Goal: Information Seeking & Learning: Learn about a topic

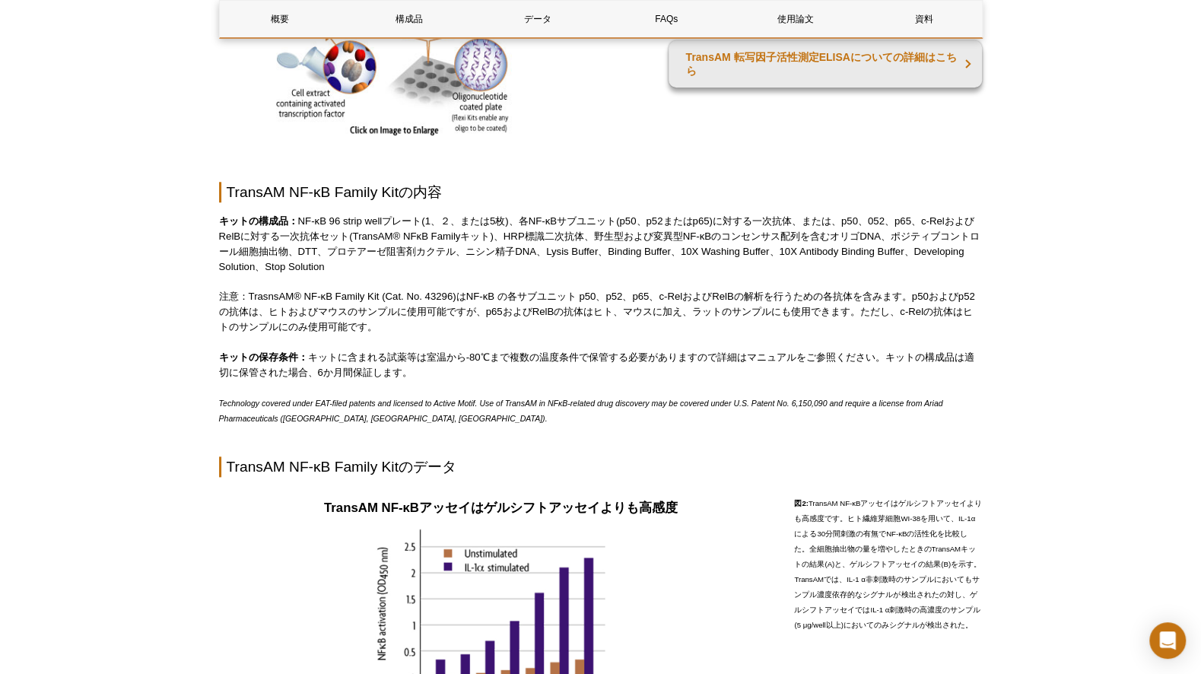
scroll to position [845, 0]
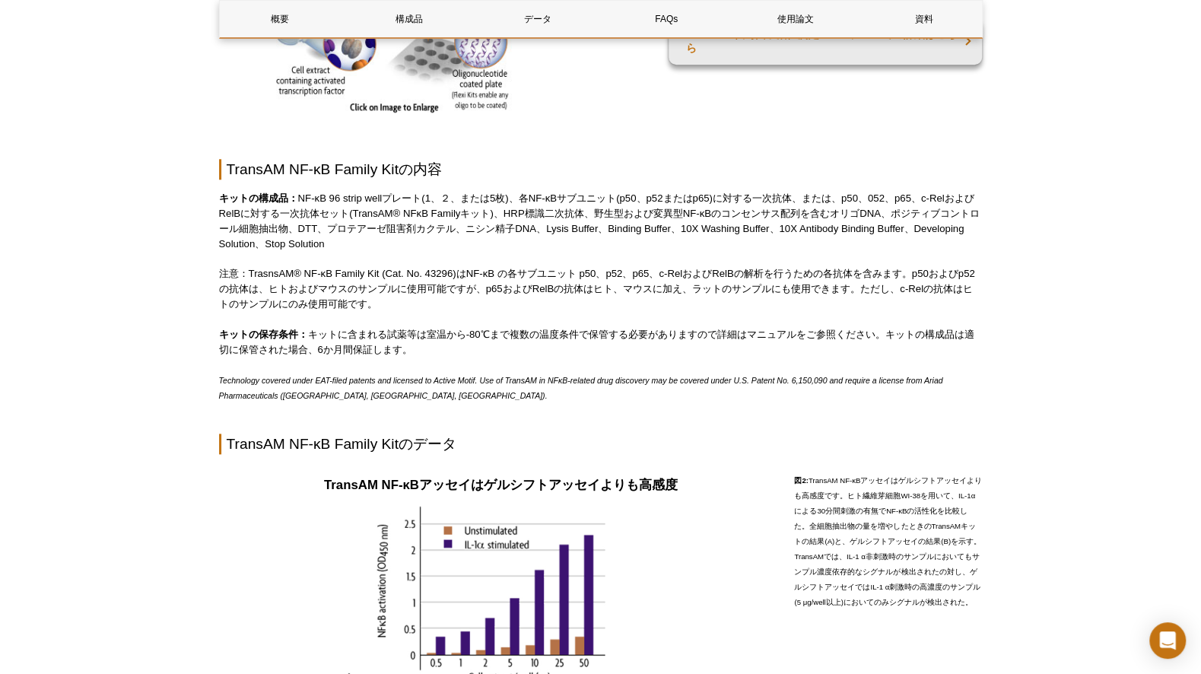
drag, startPoint x: 70, startPoint y: 147, endPoint x: 88, endPoint y: 108, distance: 42.9
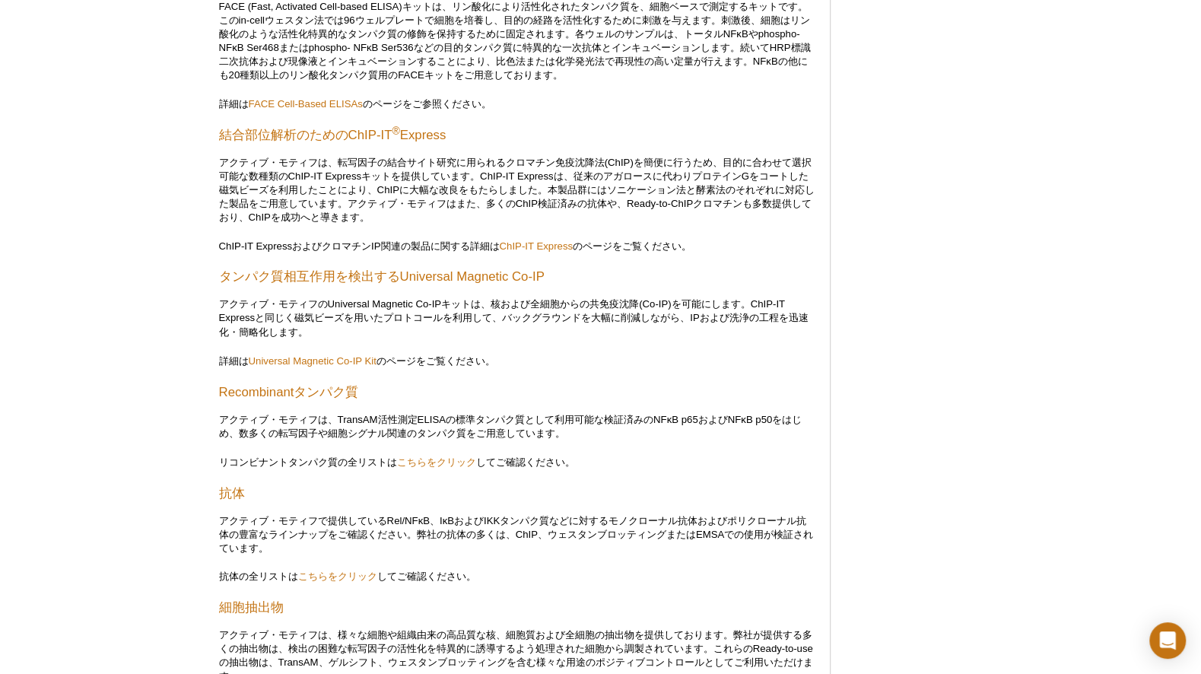
scroll to position [1611, 0]
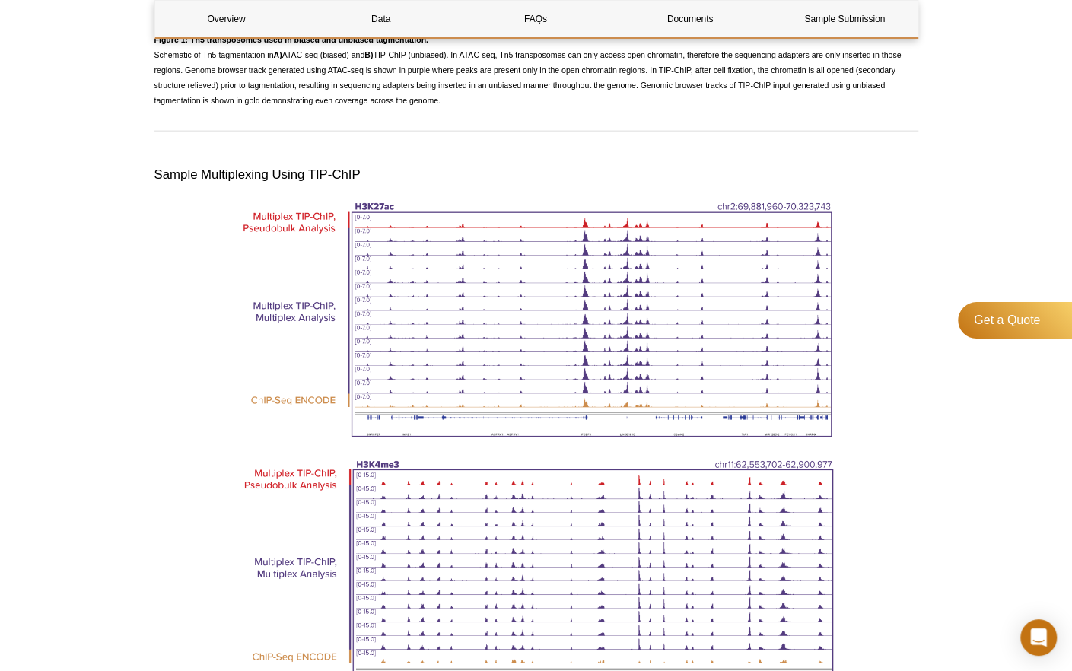
scroll to position [1748, 0]
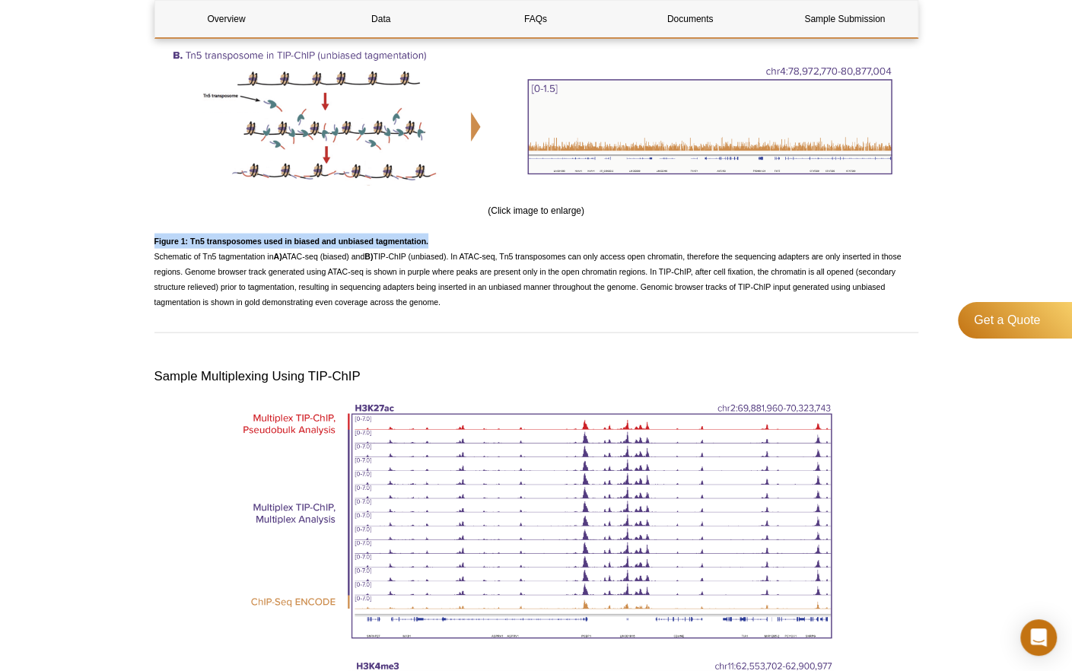
drag, startPoint x: 458, startPoint y: 235, endPoint x: 128, endPoint y: 231, distance: 330.2
click at [128, 231] on div "Active Motif Logo Enabling Epigenetics Research 0 Search Skip to content Active…" at bounding box center [536, 552] width 1072 height 4601
copy strong "Figure 1: Tn5 transposomes used in biased and unbiased tagmentation."
click at [29, 305] on div "Active Motif Logo Enabling Epigenetics Research 0 Search Skip to content Active…" at bounding box center [536, 552] width 1072 height 4601
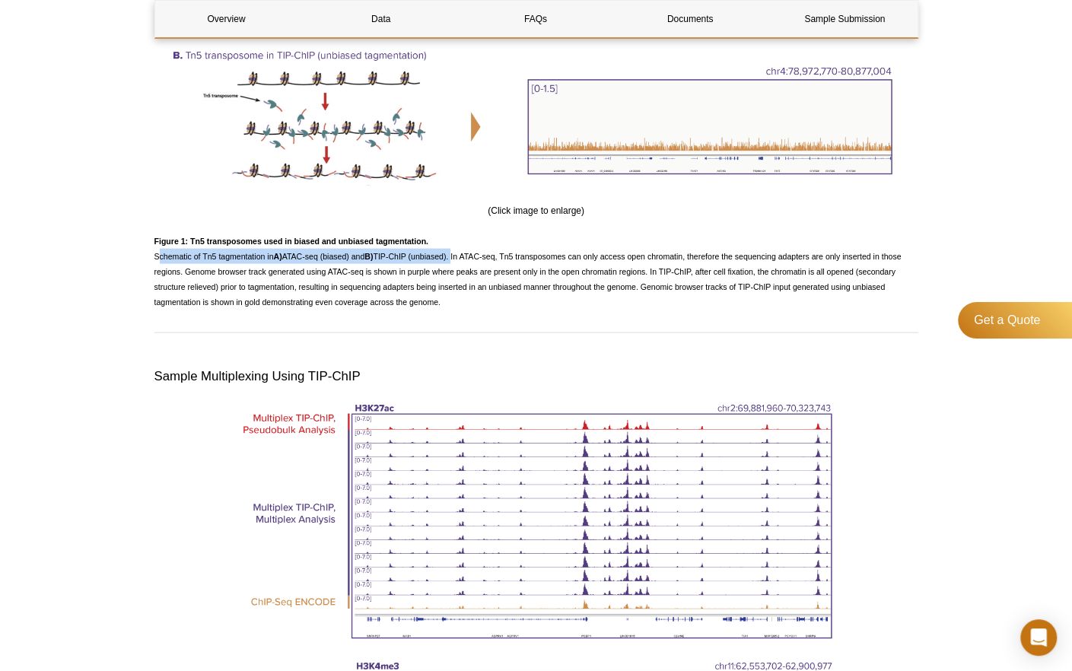
drag, startPoint x: 154, startPoint y: 255, endPoint x: 456, endPoint y: 258, distance: 302.1
click at [456, 258] on span "Figure 1: Tn5 transposomes used in biased and unbiased tagmentation. Schematic …" at bounding box center [527, 272] width 747 height 70
copy span "Schematic of Tn5 tagmentation in A) ATAC-seq (biased) and B) TIP-ChIP (unbiased…"
click at [910, 396] on div "Overview Data FAQs Documents Sample Submission TIP-ChIP Service Overview Name C…" at bounding box center [536, 543] width 764 height 4226
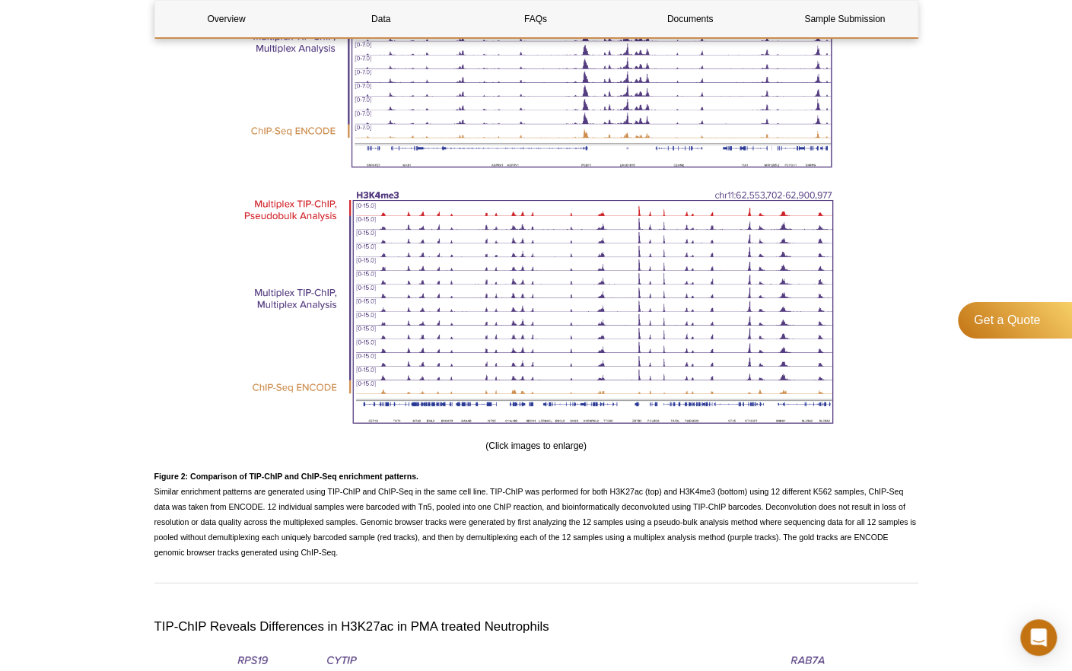
scroll to position [2286, 0]
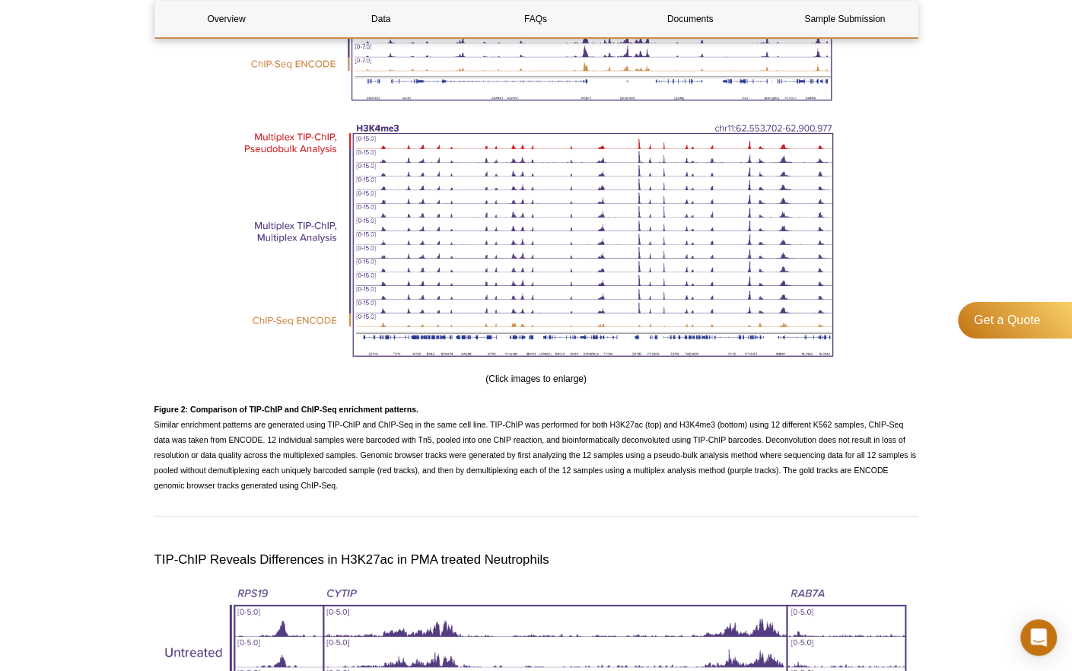
drag, startPoint x: 379, startPoint y: 493, endPoint x: 140, endPoint y: 413, distance: 251.9
click at [140, 413] on div "Active Motif Logo Enabling Epigenetics Research 0 Search Skip to content Active…" at bounding box center [536, 14] width 1072 height 4601
copy span "Figure 2: Comparison of TIP-ChIP and ChIP-Seq enrichment patterns. ​ Similar en…"
click at [55, 345] on div "Active Motif Logo Enabling Epigenetics Research 0 Search Skip to content Active…" at bounding box center [536, 14] width 1072 height 4601
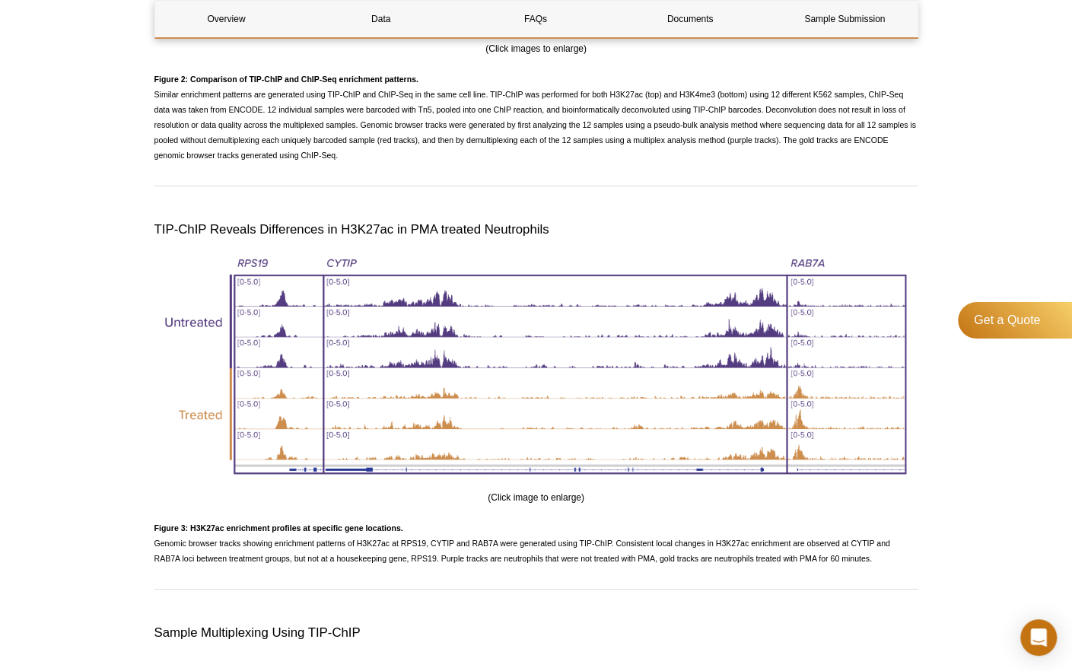
scroll to position [2615, 0]
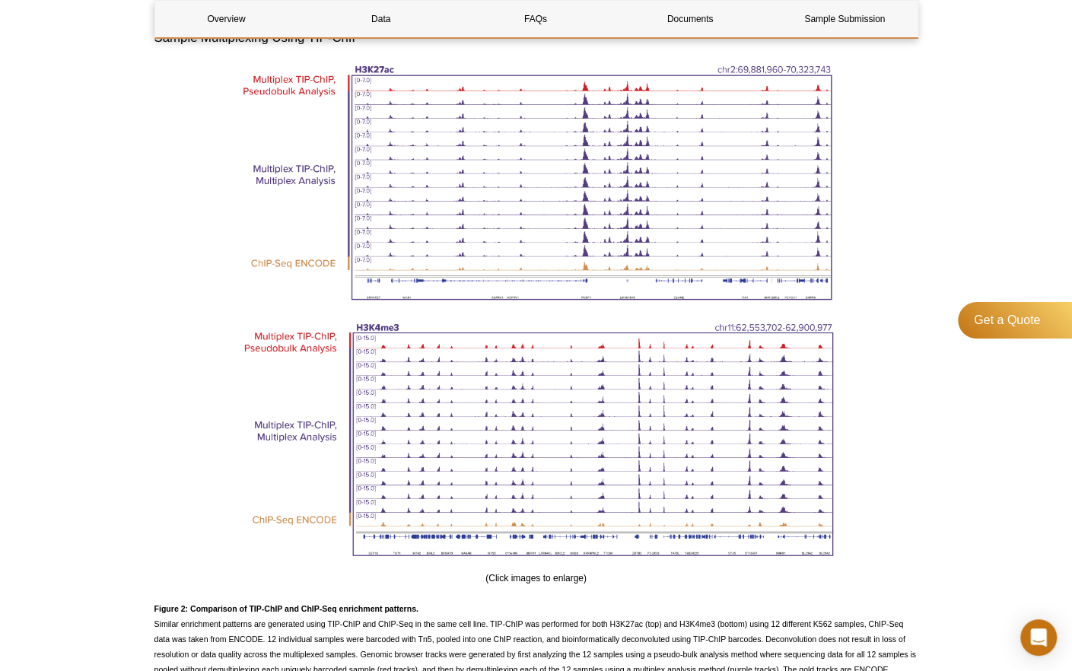
scroll to position [1930, 0]
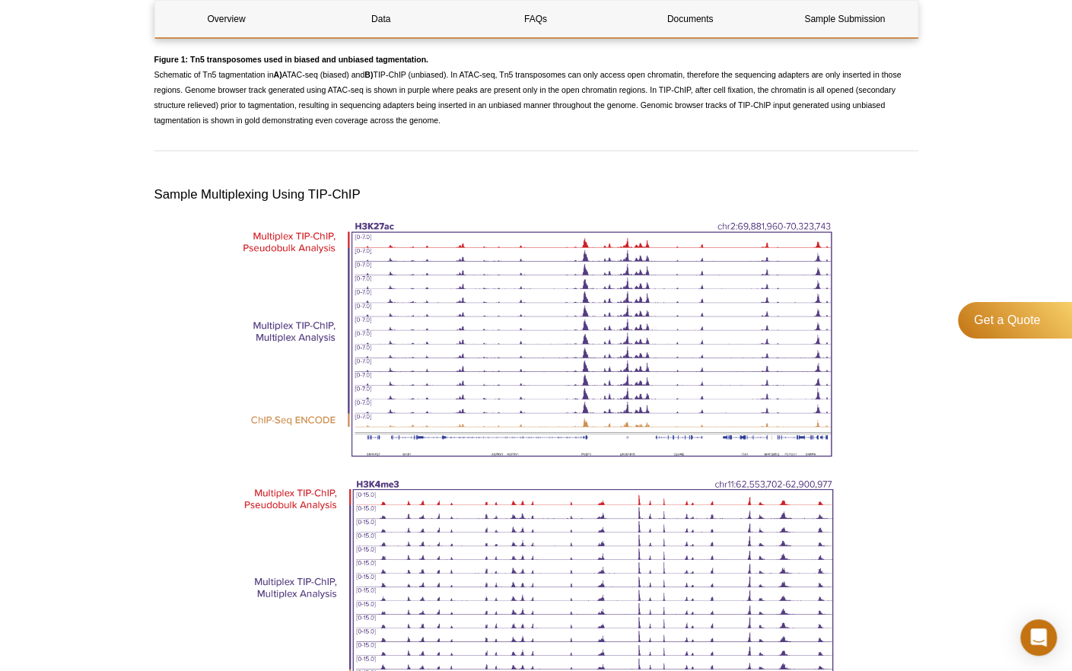
click at [158, 199] on h3 "Sample Multiplexing Using TIP-ChIP" at bounding box center [536, 195] width 764 height 18
drag, startPoint x: 151, startPoint y: 193, endPoint x: 359, endPoint y: 190, distance: 208.5
click at [359, 190] on div "AVAILABLE PRODUCTS ATAC-Seq Services バイオインフォマティクス解析サービス ChIC/CUT&RUNサービス ChIP用抗…" at bounding box center [536, 346] width 779 height 4316
copy h3 "Sample Multiplexing Using TIP-ChIP"
click at [46, 102] on div "Active Motif Logo Enabling Epigenetics Research 0 Search Skip to content Active…" at bounding box center [536, 370] width 1072 height 4601
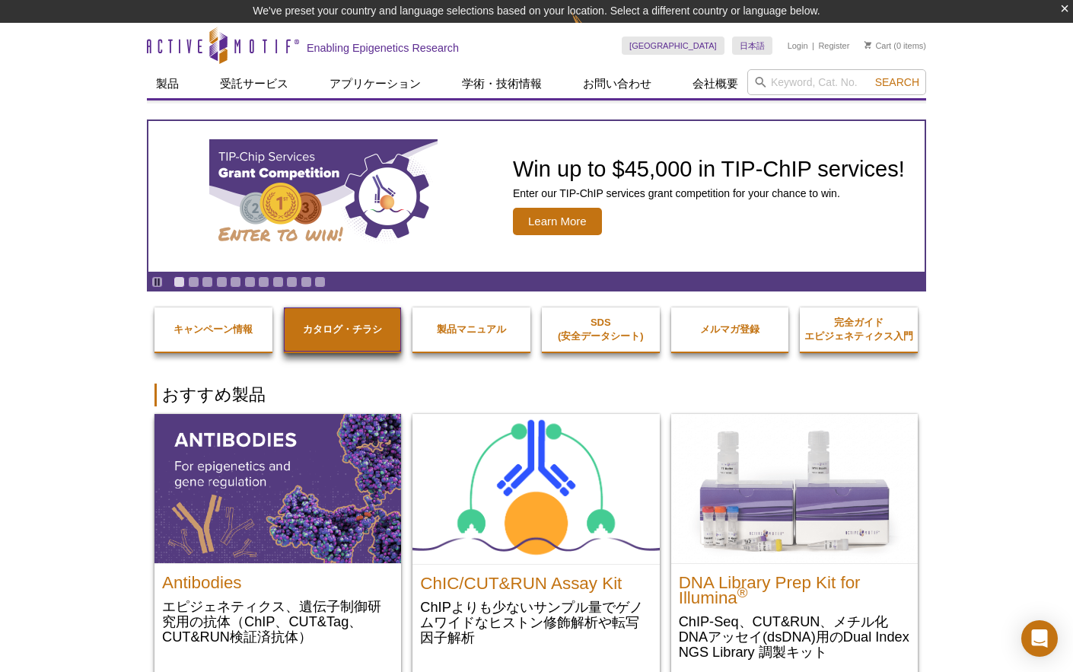
click at [336, 332] on strong "カタログ・チラシ" at bounding box center [342, 328] width 79 height 11
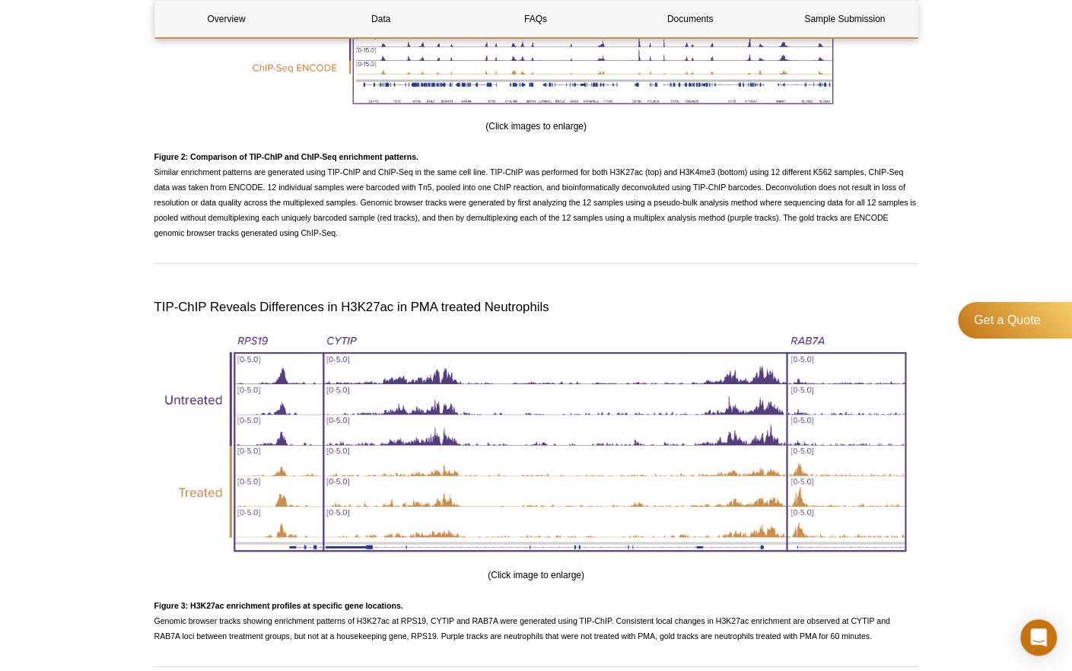
scroll to position [2691, 0]
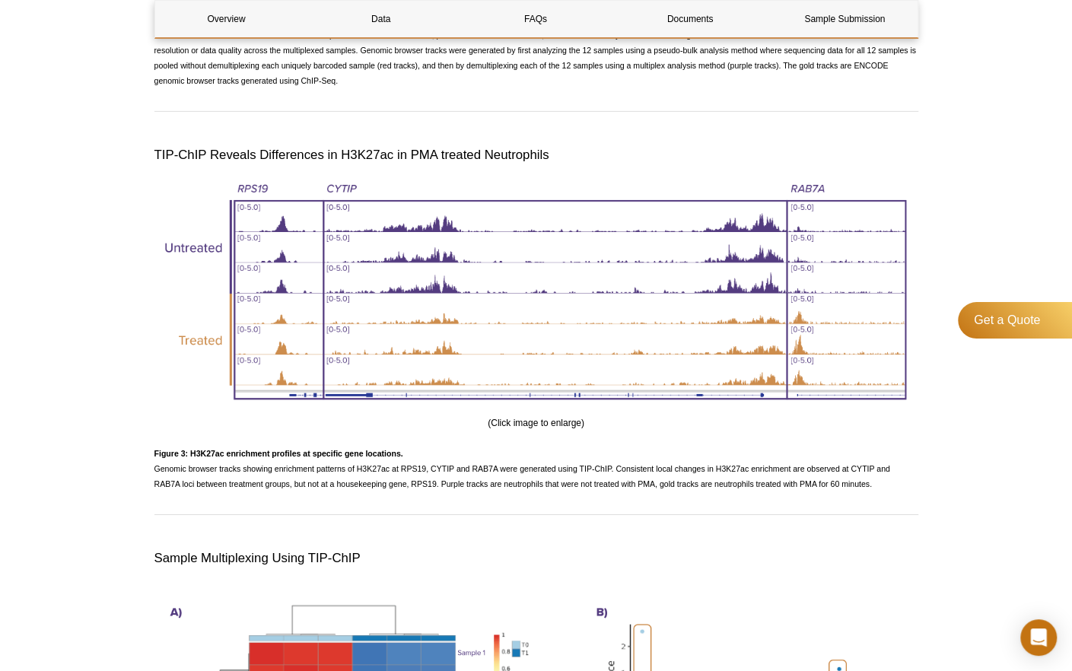
click at [396, 430] on div "(Click image to enlarge)" at bounding box center [536, 303] width 764 height 254
drag, startPoint x: 155, startPoint y: 463, endPoint x: 899, endPoint y: 501, distance: 744.3
click at [899, 491] on p "Figure 3: H3K27ac enrichment profiles at specific gene locations. ​ Genomic bro…" at bounding box center [536, 469] width 764 height 46
copy span "Figure 3: H3K27ac enrichment profiles at specific gene locations. ​ Genomic bro…"
drag, startPoint x: 154, startPoint y: 166, endPoint x: 558, endPoint y: 164, distance: 404.8
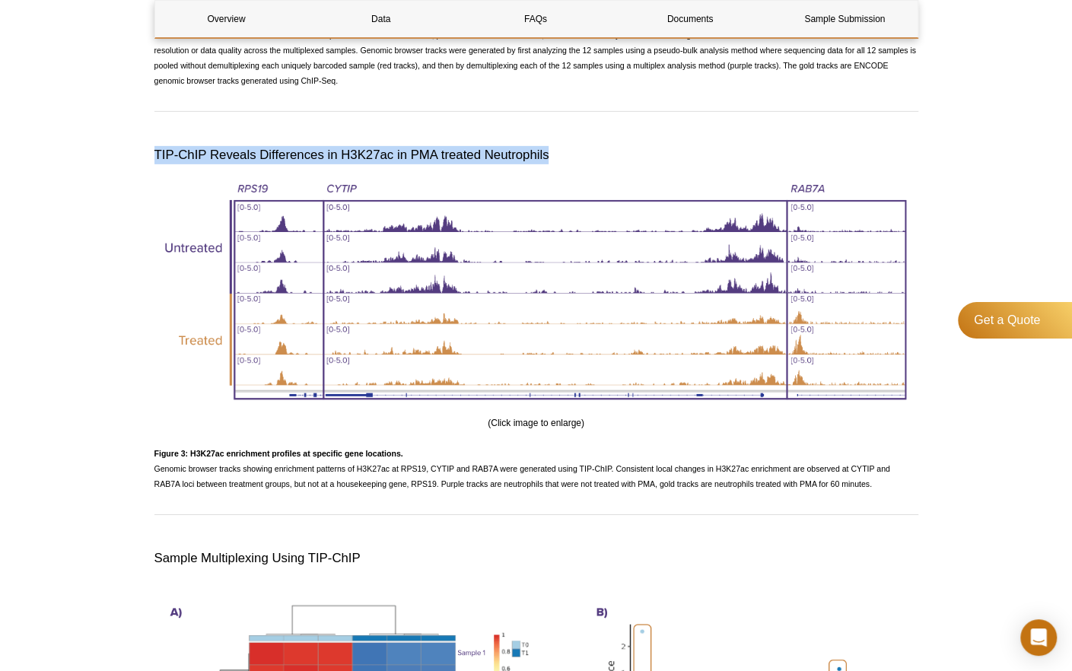
click at [558, 164] on h3 "TIP-ChIP Reveals Differences in H3K27ac in PMA treated Neutrophils" at bounding box center [536, 155] width 764 height 18
copy h3 "TIP-ChIP Reveals Differences in H3K27ac in PMA treated Neutrophils"
